Goal: Communication & Community: Participate in discussion

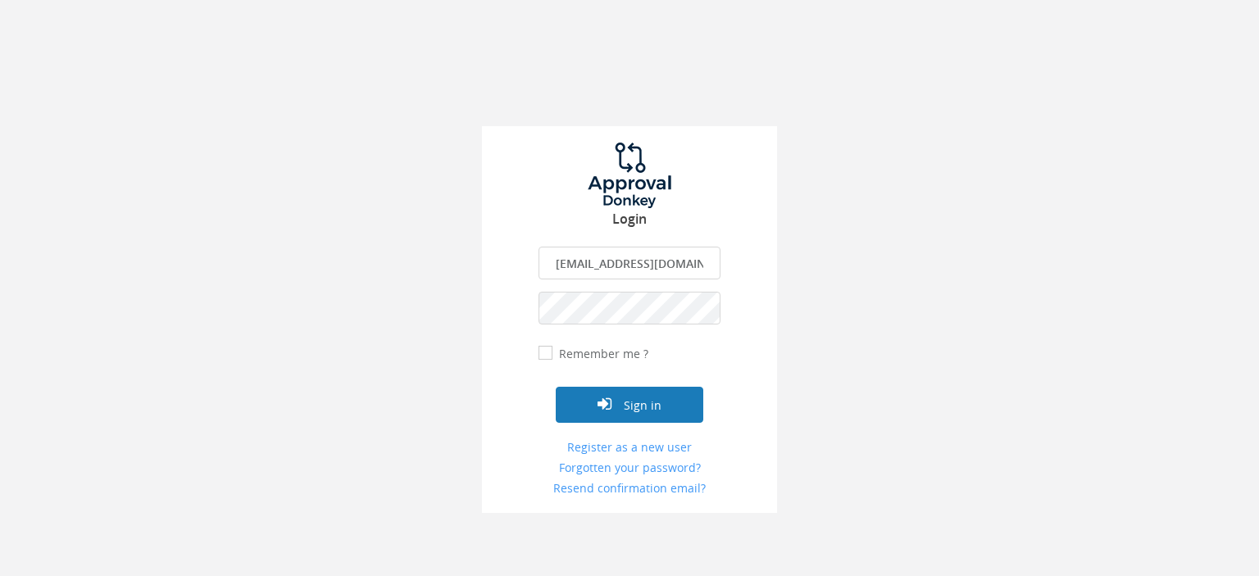
click at [638, 411] on button "Sign in" at bounding box center [630, 405] width 148 height 36
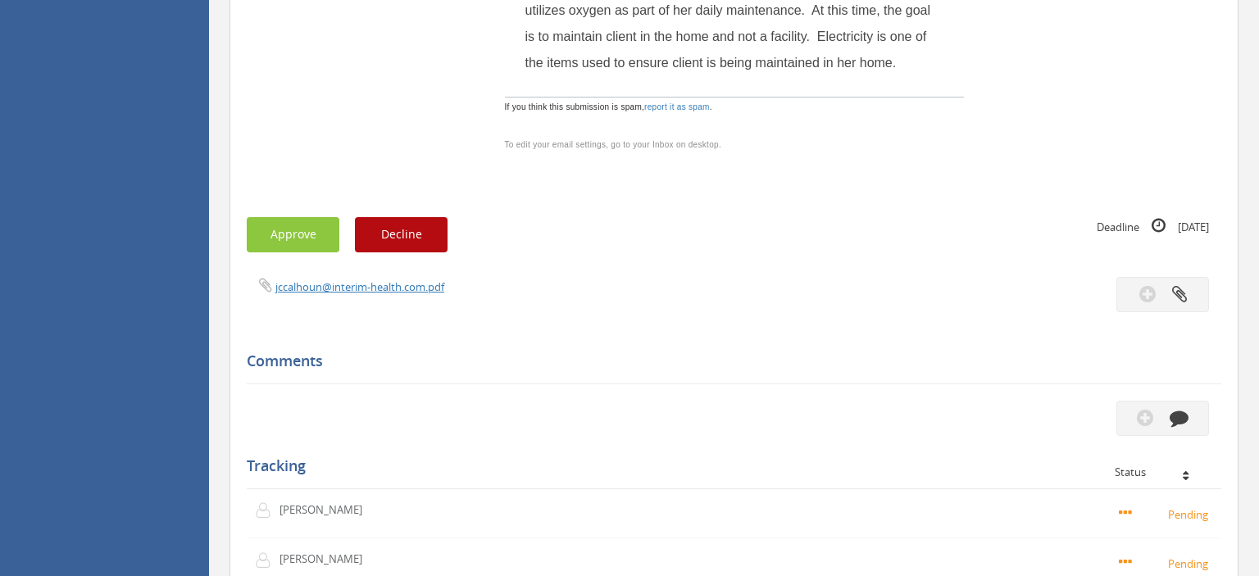
scroll to position [1124, 0]
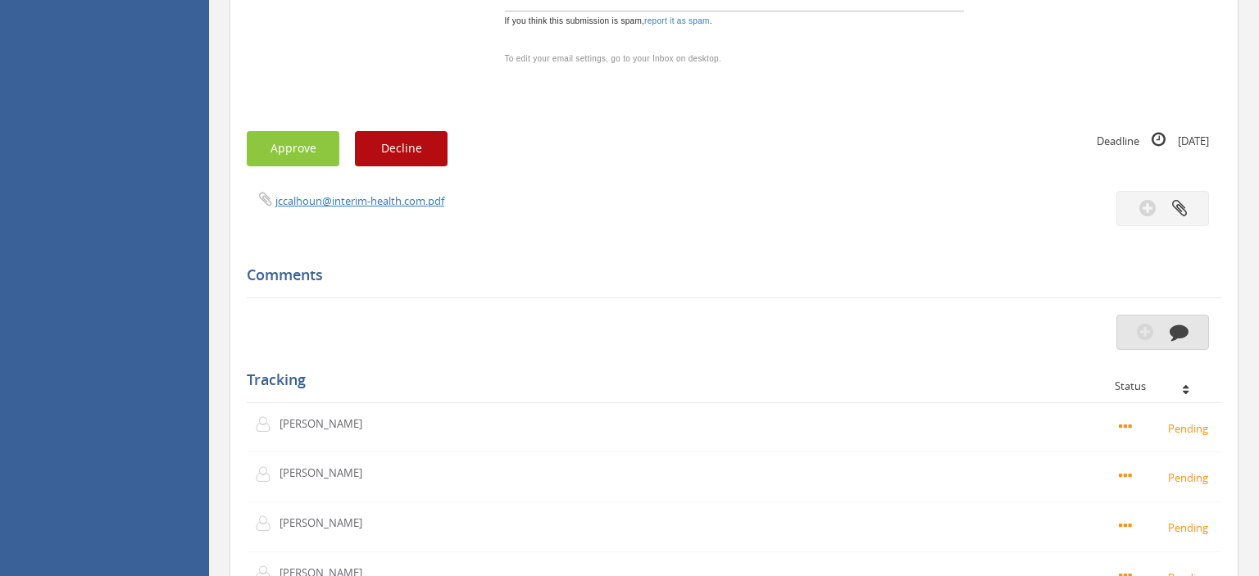
click at [1179, 333] on icon "button" at bounding box center [1179, 331] width 19 height 19
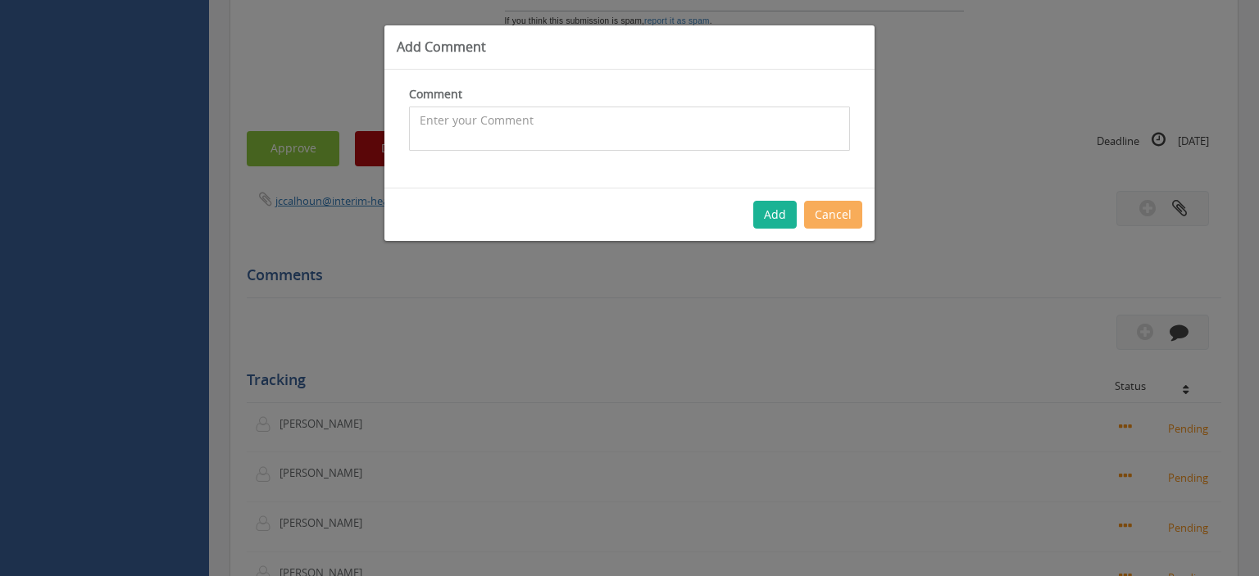
click at [549, 120] on textarea at bounding box center [629, 129] width 441 height 44
type textarea "Just a reminder that the MGHF maximum accumulative expenditure is $1,000 per pa…"
click at [779, 215] on button "Add" at bounding box center [774, 215] width 43 height 28
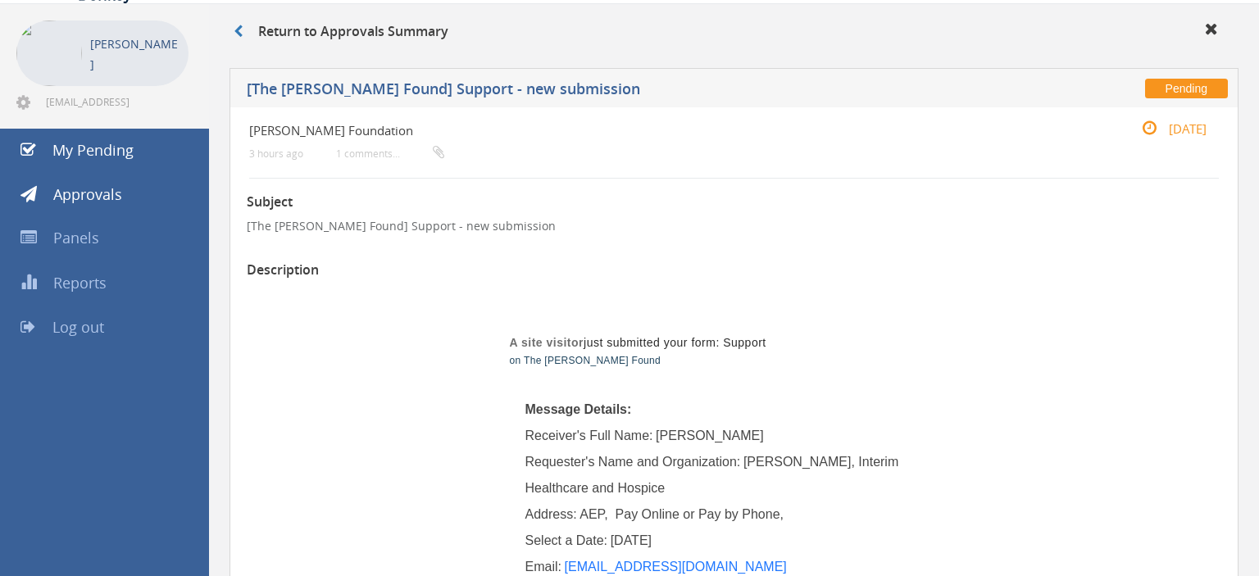
scroll to position [0, 0]
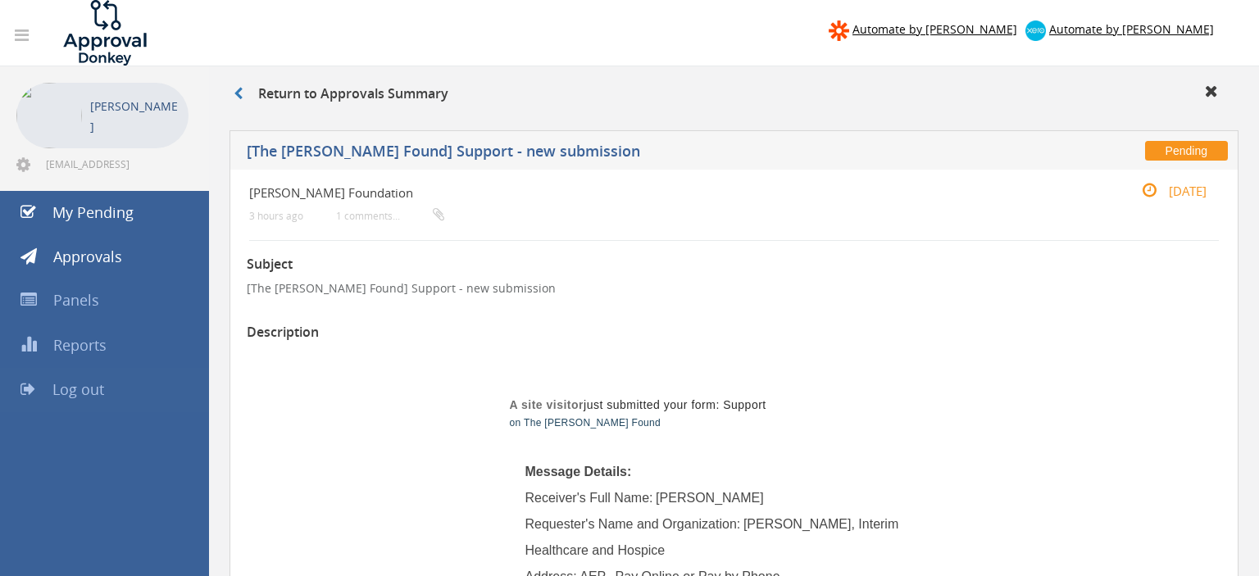
click at [71, 388] on span "Log out" at bounding box center [78, 389] width 52 height 20
